Goal: Task Accomplishment & Management: Manage account settings

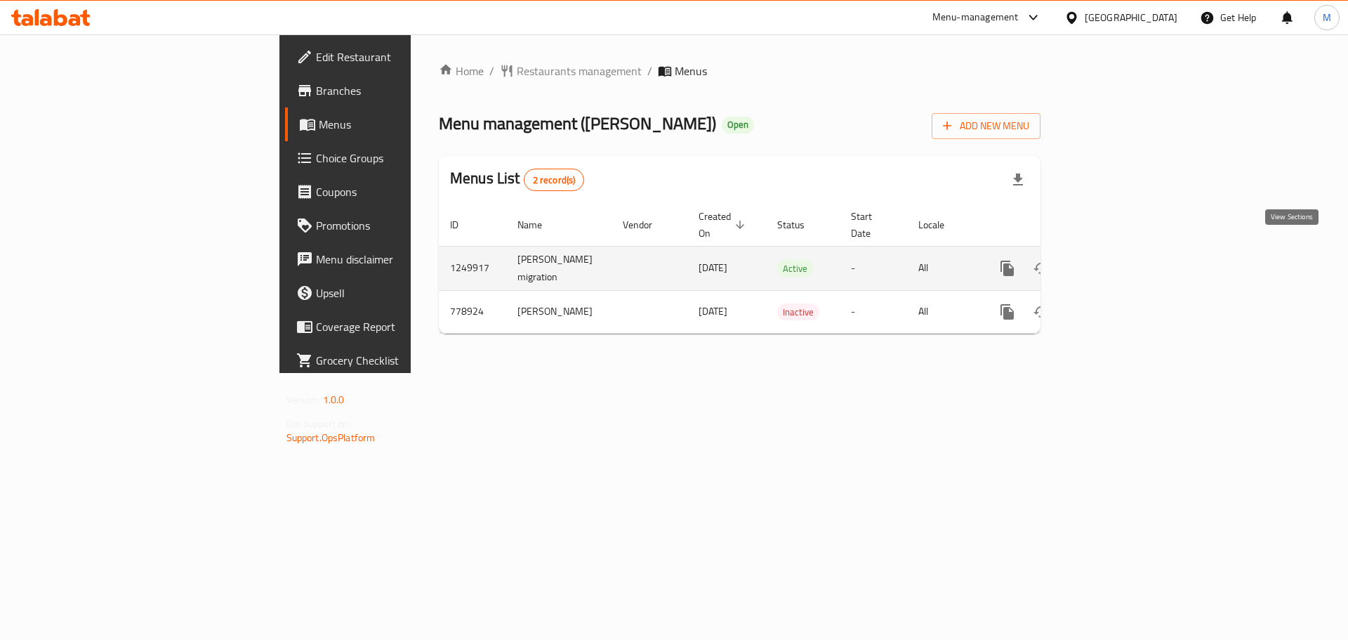
click at [1117, 260] on icon "enhanced table" at bounding box center [1108, 268] width 17 height 17
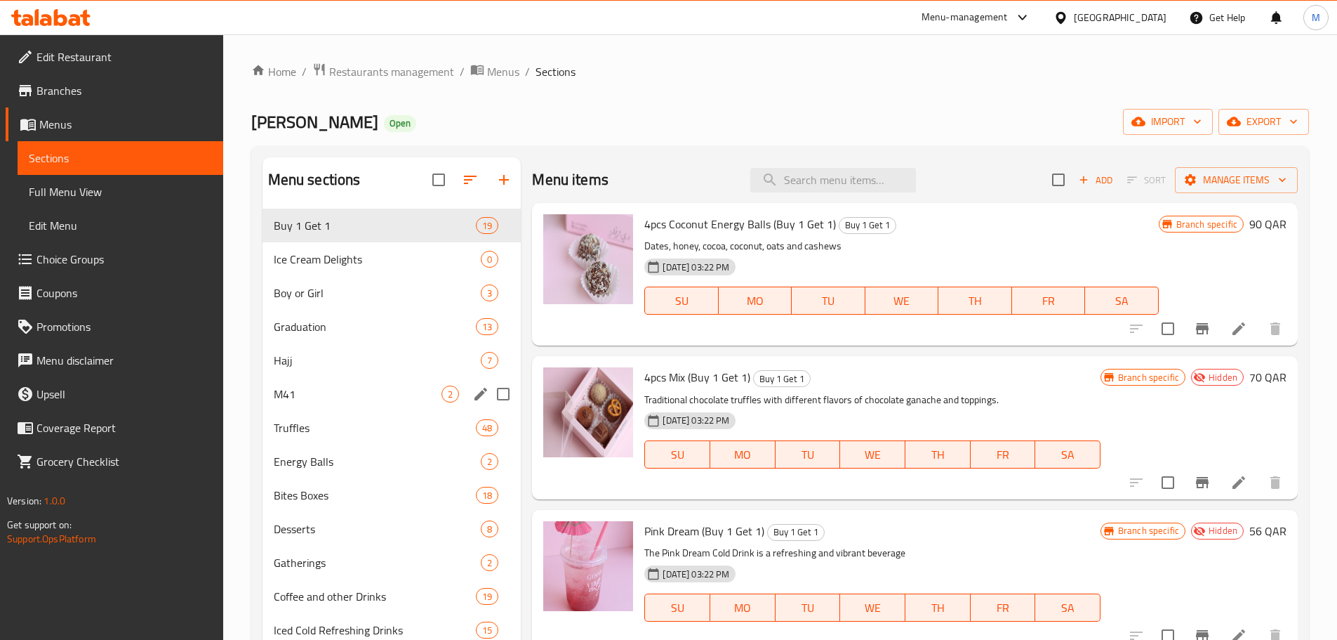
click at [336, 403] on div "M41 2" at bounding box center [392, 394] width 259 height 34
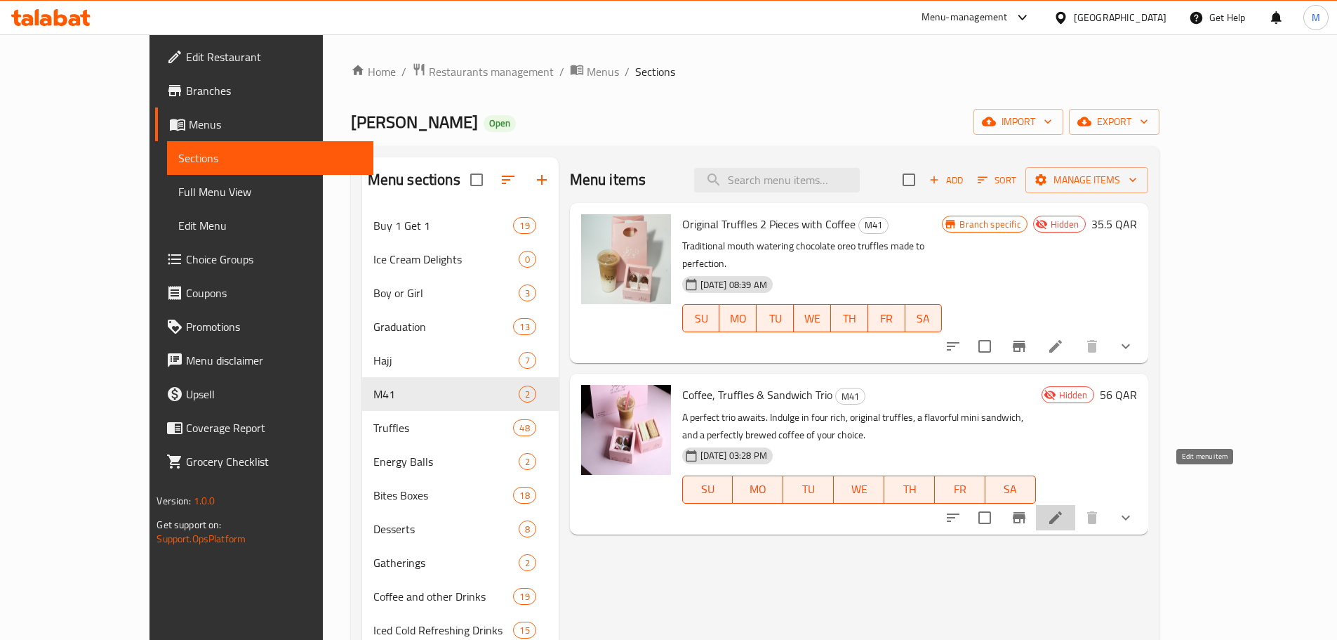
click at [1064, 509] on icon at bounding box center [1055, 517] width 17 height 17
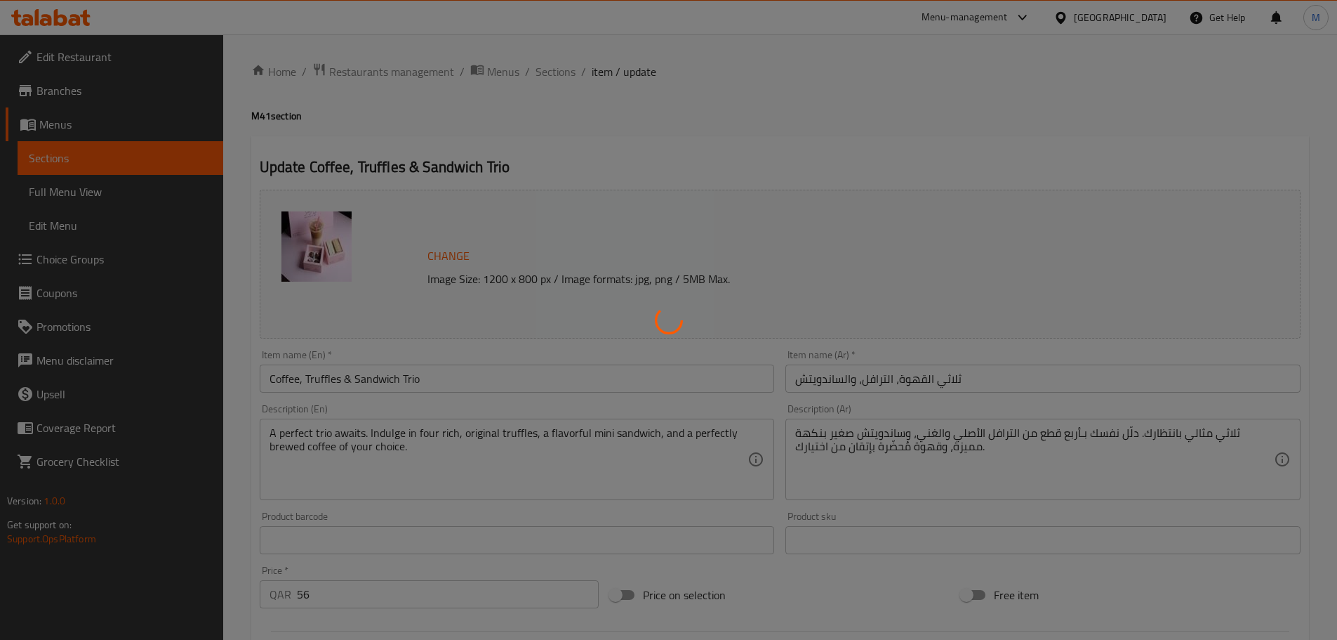
type input "اختيار القهوة"
type input "1"
type input "ساخن أو بارد"
type input "1"
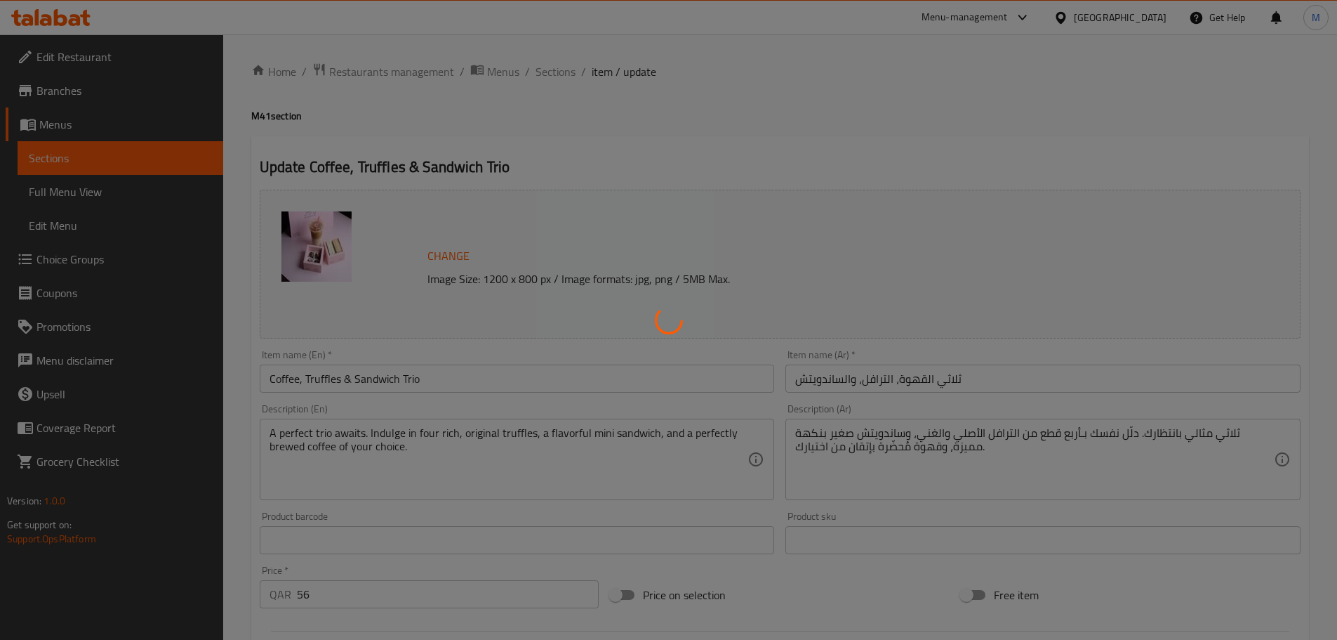
type input "1"
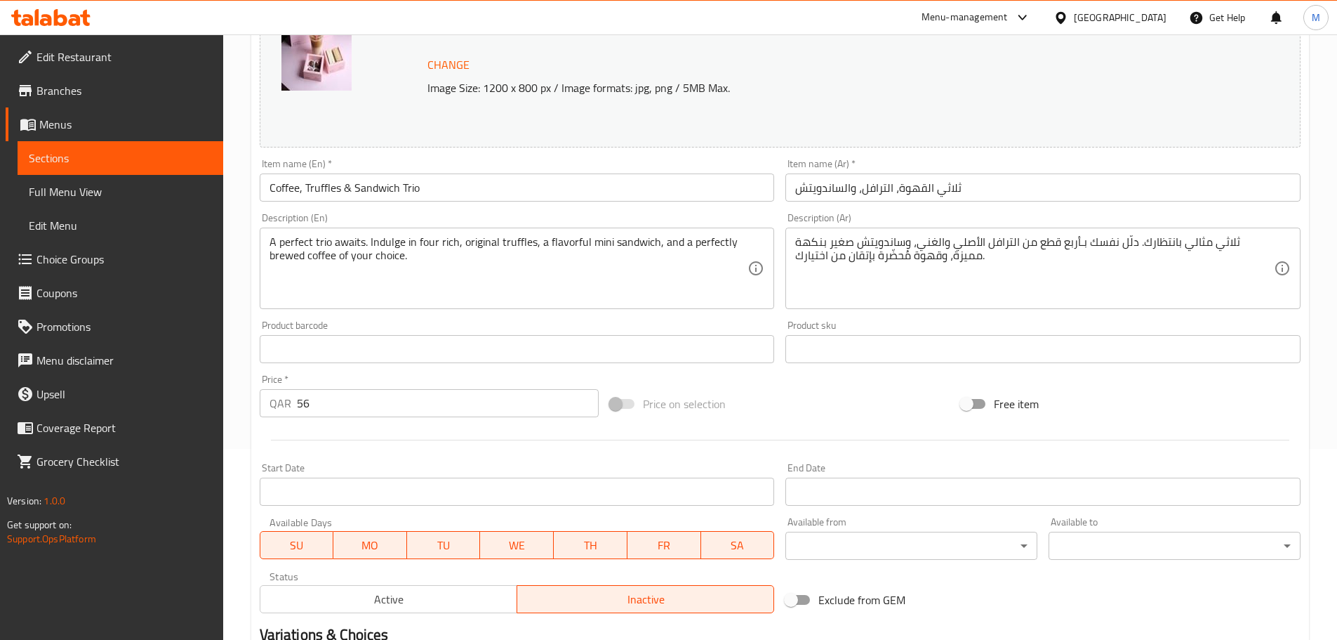
scroll to position [211, 0]
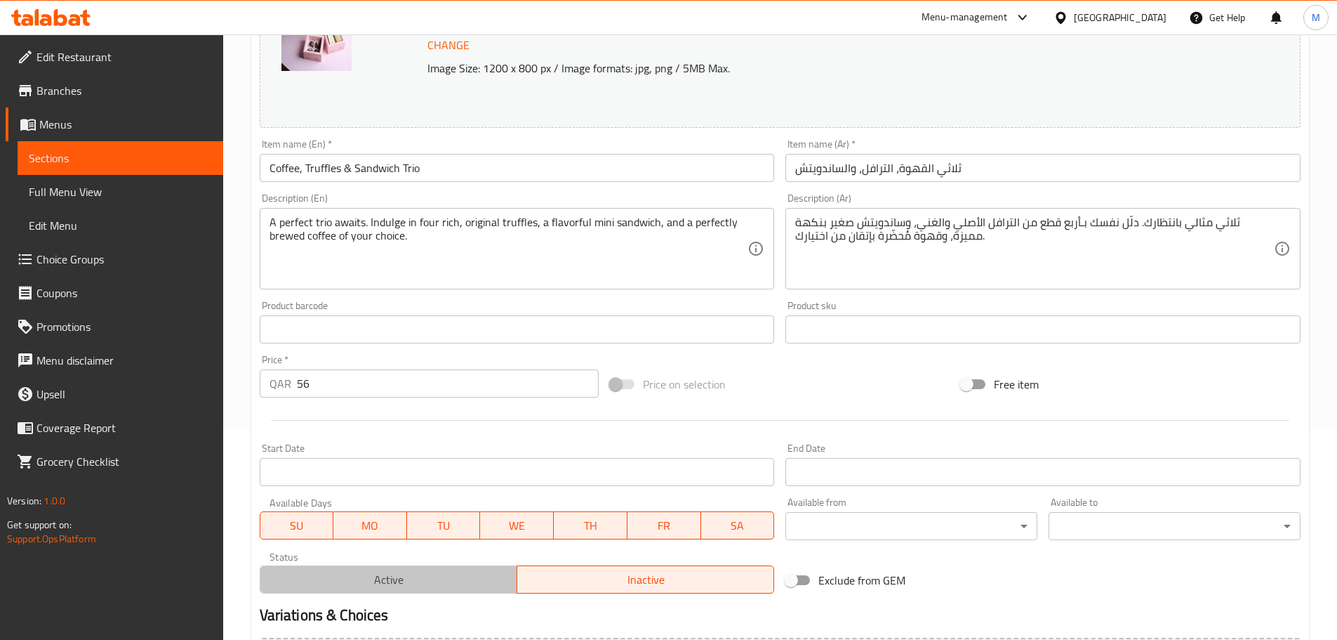
click at [376, 580] on span "Active" at bounding box center [389, 579] width 246 height 20
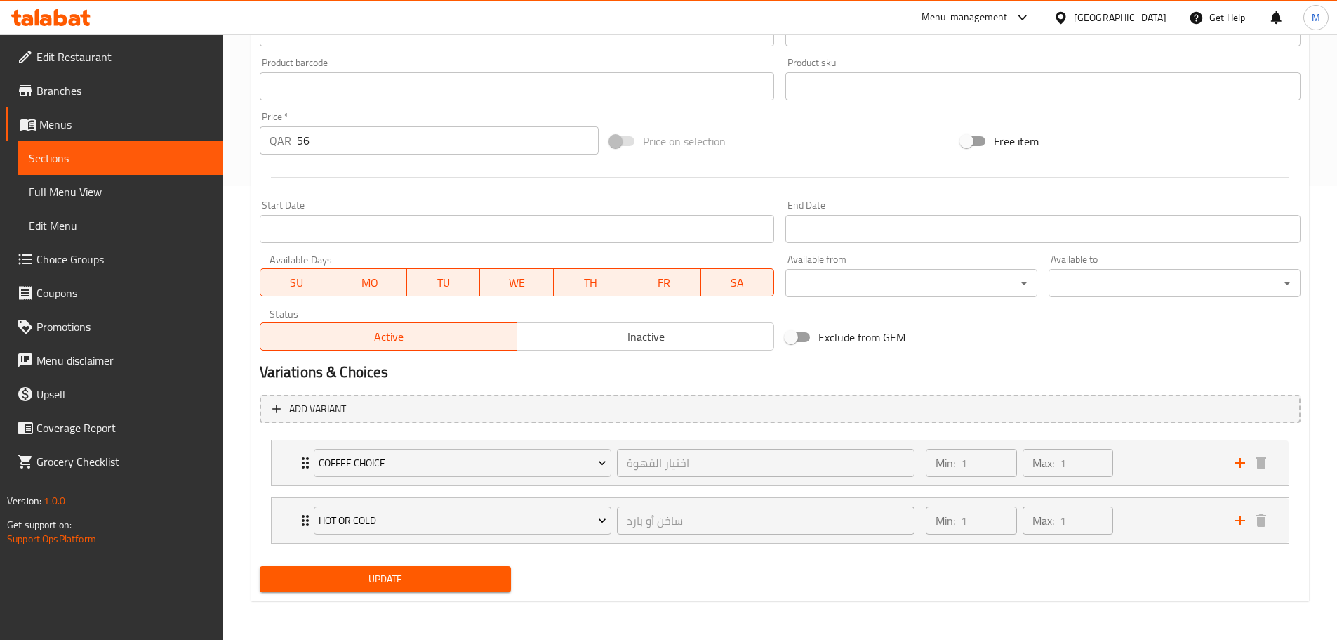
click at [454, 585] on span "Update" at bounding box center [386, 579] width 230 height 18
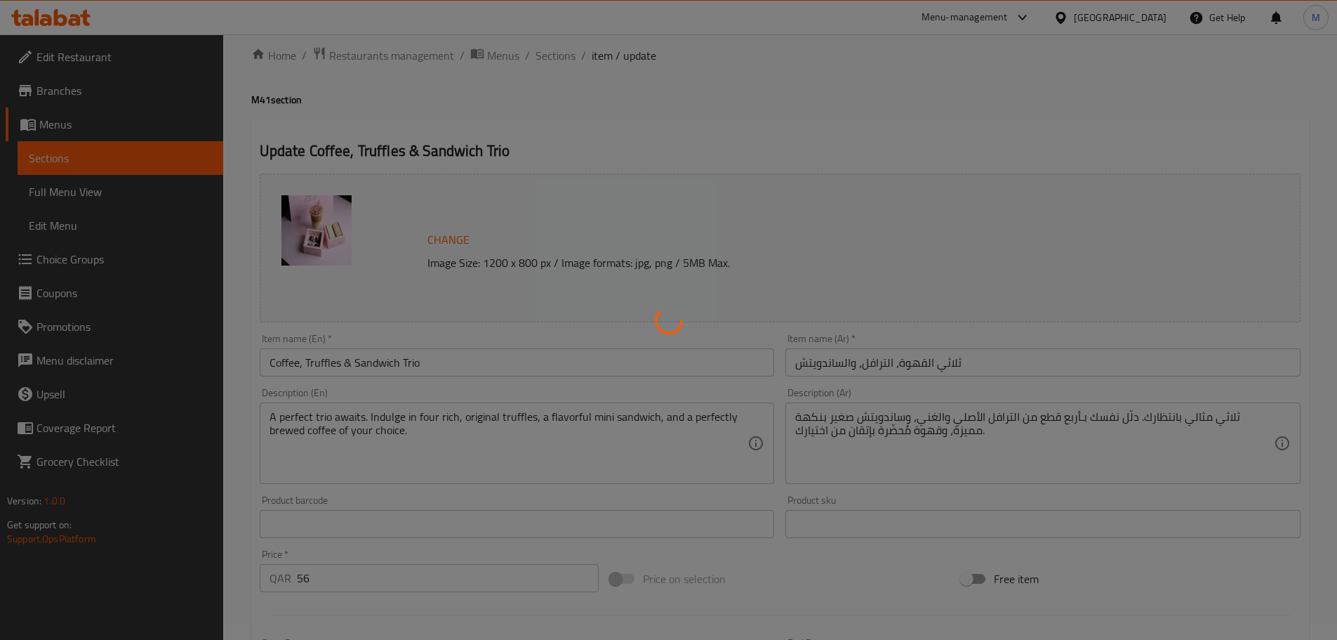
scroll to position [0, 0]
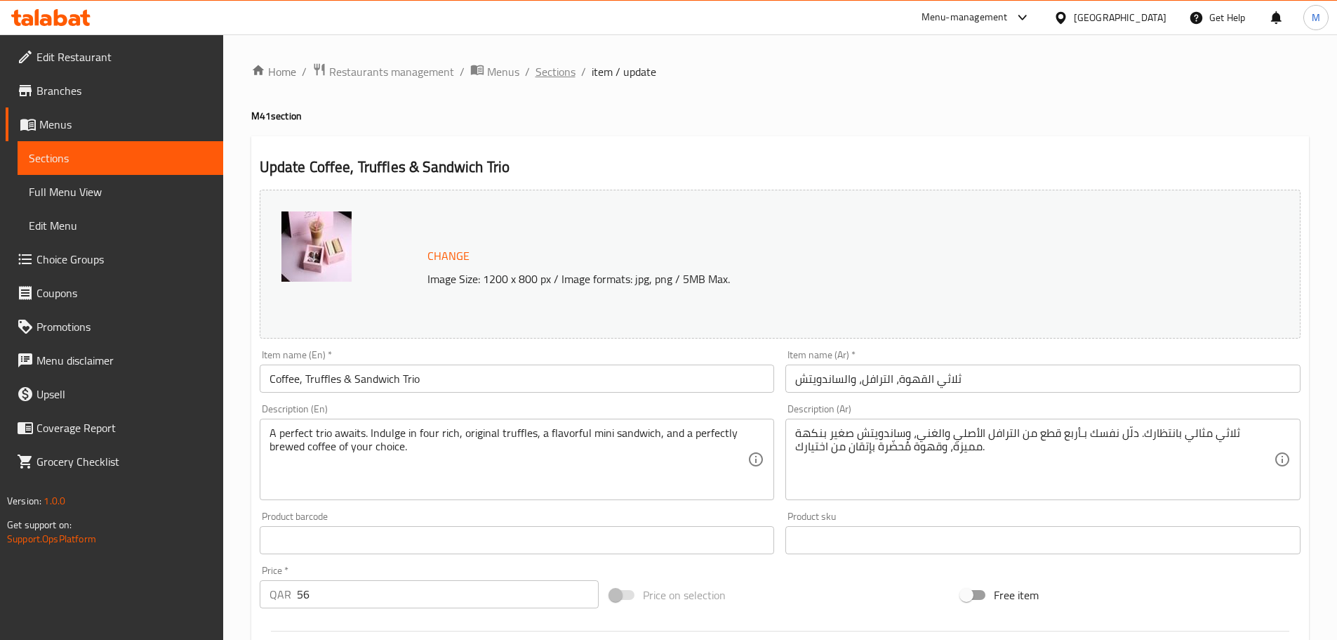
click at [553, 68] on span "Sections" at bounding box center [556, 71] width 40 height 17
